Goal: Task Accomplishment & Management: Use online tool/utility

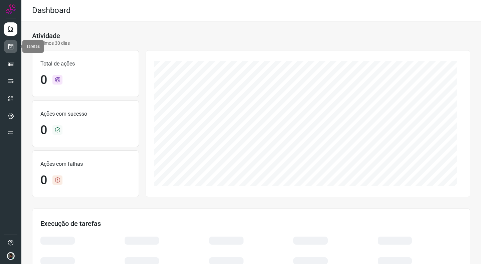
click at [10, 45] on icon at bounding box center [10, 46] width 7 height 7
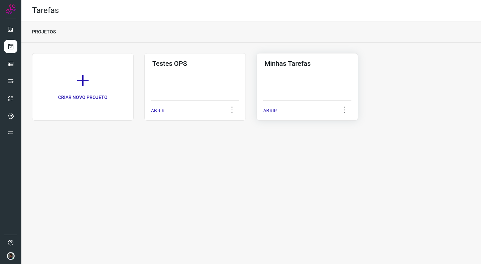
click at [299, 93] on div "Minhas Tarefas ABRIR" at bounding box center [307, 86] width 102 height 67
